Goal: Information Seeking & Learning: Learn about a topic

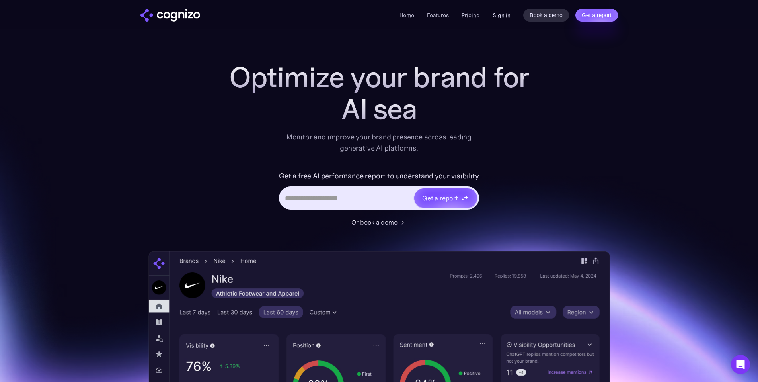
click at [498, 14] on link "Sign in" at bounding box center [502, 15] width 18 height 10
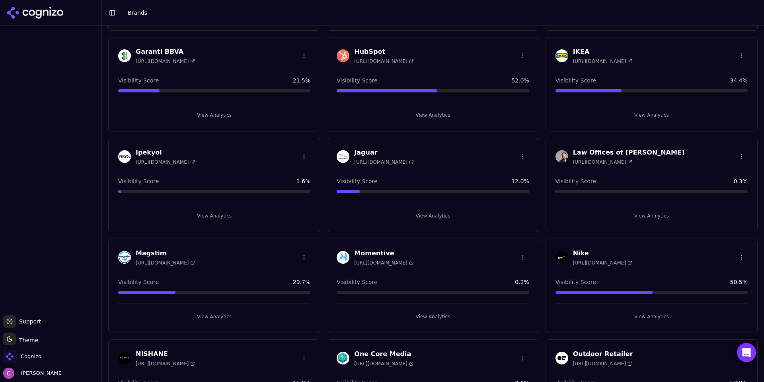
scroll to position [597, 0]
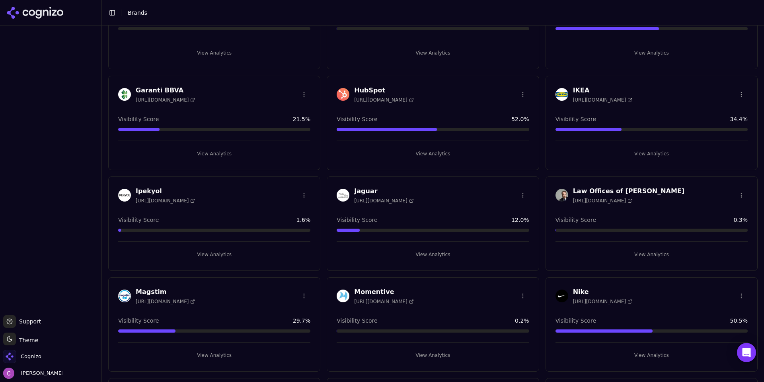
click at [411, 152] on button "View Analytics" at bounding box center [433, 153] width 192 height 13
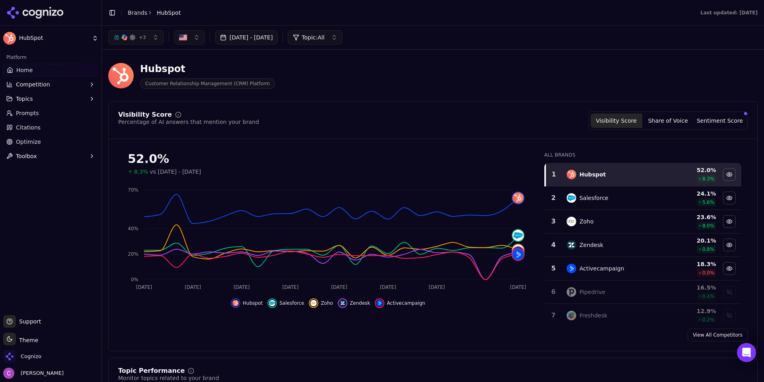
click at [716, 114] on button "Sentiment Score" at bounding box center [720, 120] width 52 height 14
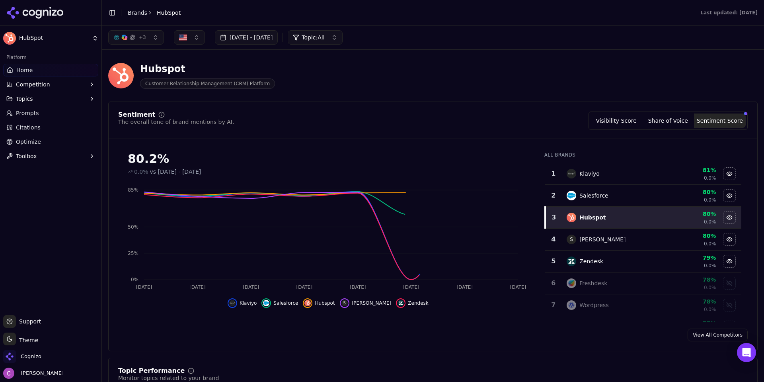
click at [612, 124] on button "Visibility Score" at bounding box center [617, 120] width 52 height 14
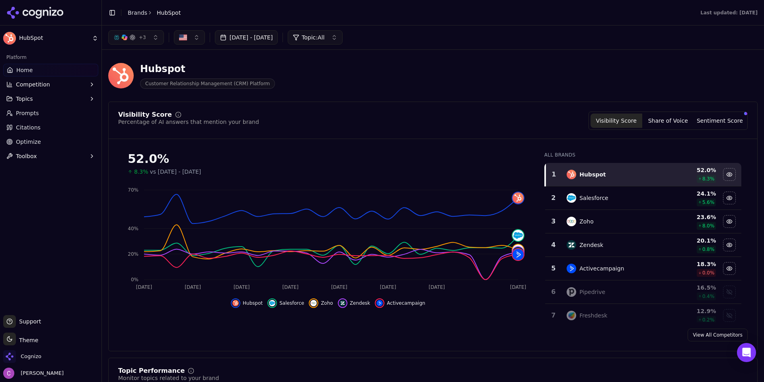
click at [272, 78] on div "Hubspot Customer Relationship Management (CRM) Platform" at bounding box center [286, 75] width 357 height 26
click at [364, 85] on div "Hubspot Customer Relationship Management (CRM) Platform" at bounding box center [286, 75] width 357 height 26
click at [268, 6] on header "Toggle Sidebar Brands HubSpot Last updated: August 13th, 2025" at bounding box center [433, 12] width 662 height 25
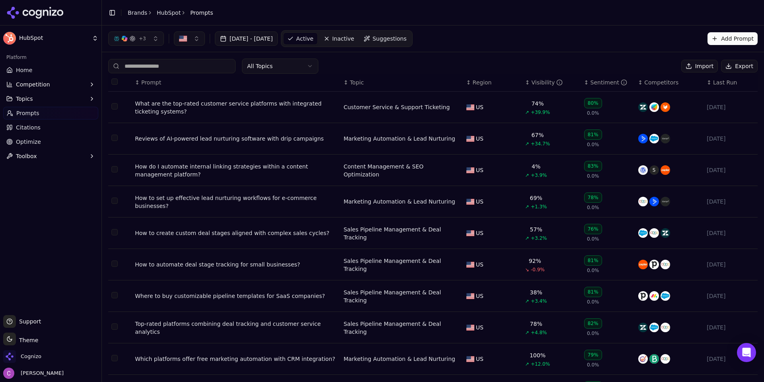
click at [179, 105] on div "What are the top-rated customer service platforms with integrated ticketing sys…" at bounding box center [236, 108] width 202 height 16
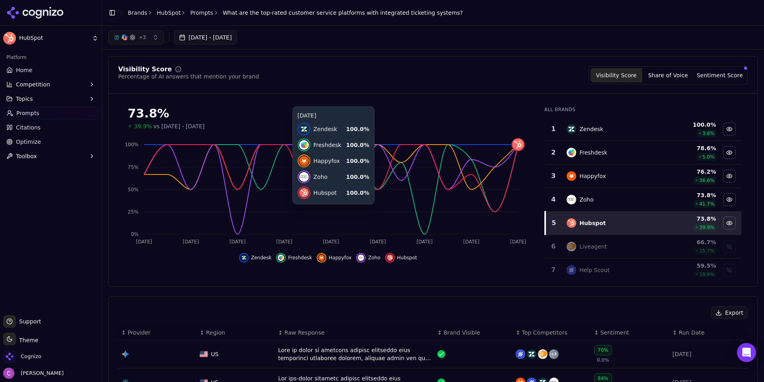
scroll to position [239, 0]
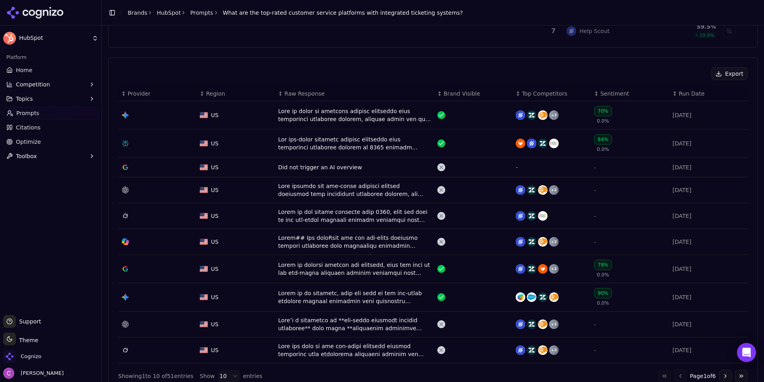
drag, startPoint x: 297, startPoint y: 145, endPoint x: 300, endPoint y: 136, distance: 9.7
drag, startPoint x: 300, startPoint y: 136, endPoint x: 258, endPoint y: 143, distance: 43.1
click at [258, 143] on div "US" at bounding box center [236, 143] width 72 height 8
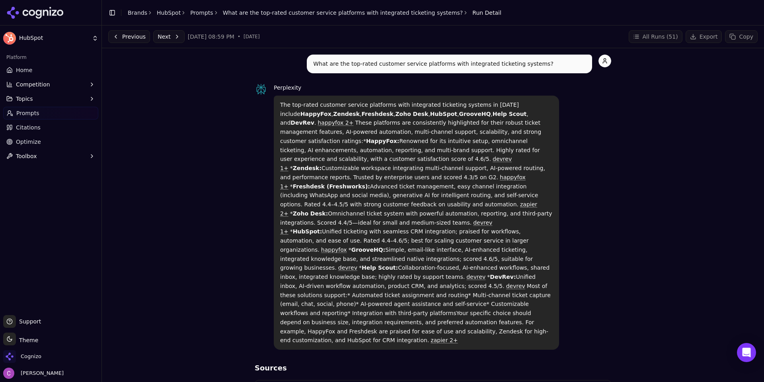
click at [225, 59] on div "What are the top-rated customer service platforms with integrated ticketing sys…" at bounding box center [433, 362] width 650 height 615
